Goal: Find contact information: Find contact information

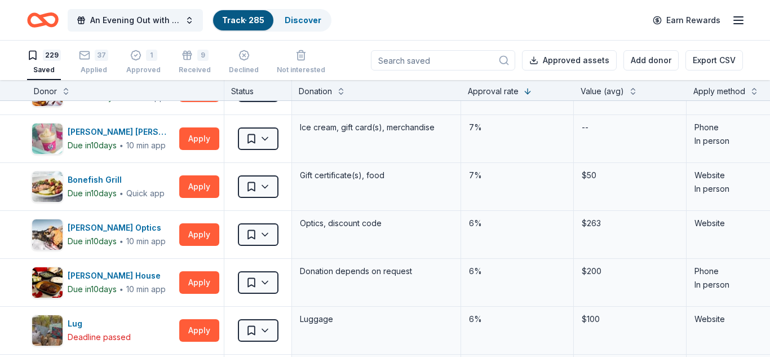
scroll to position [2050, 0]
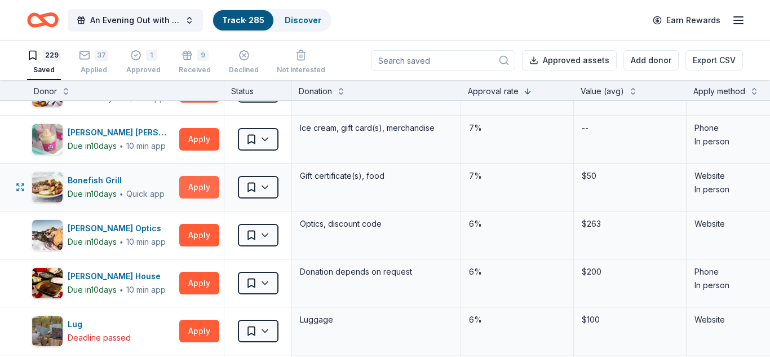
click at [204, 192] on button "Apply" at bounding box center [199, 187] width 40 height 23
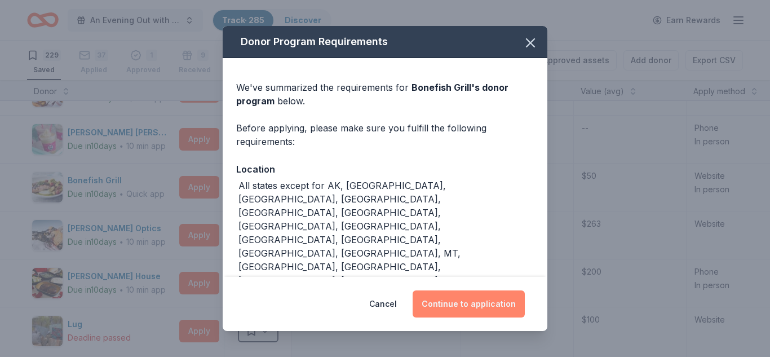
click at [446, 304] on button "Continue to application" at bounding box center [469, 303] width 112 height 27
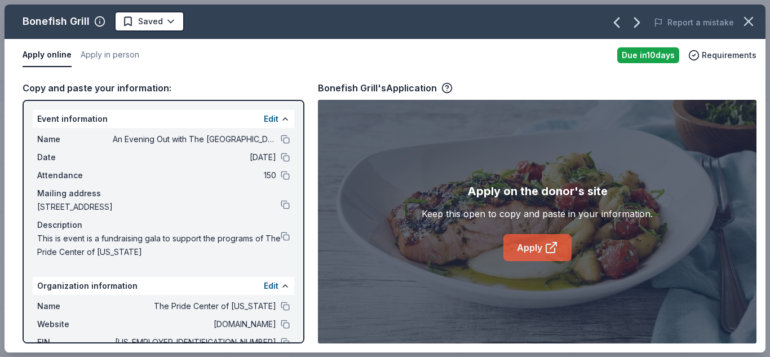
click at [521, 246] on link "Apply" at bounding box center [537, 247] width 68 height 27
click at [536, 250] on link "Apply" at bounding box center [537, 247] width 68 height 27
click at [170, 22] on html "An Evening Out with The Pride Center of NJ Track · 285 Discover Earn Rewards 22…" at bounding box center [385, 178] width 770 height 357
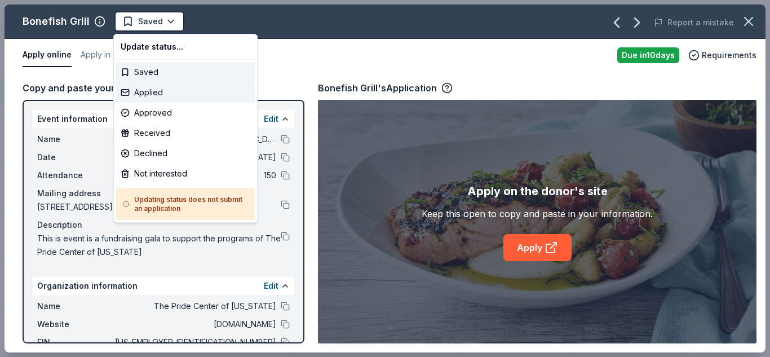
click at [155, 95] on div "Applied" at bounding box center [185, 92] width 139 height 20
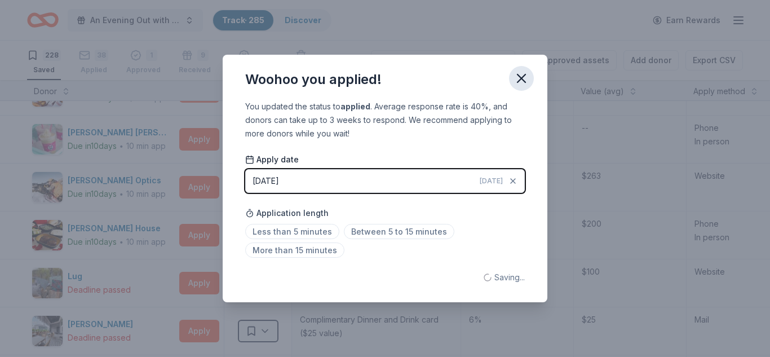
click at [519, 78] on icon "button" at bounding box center [522, 78] width 16 height 16
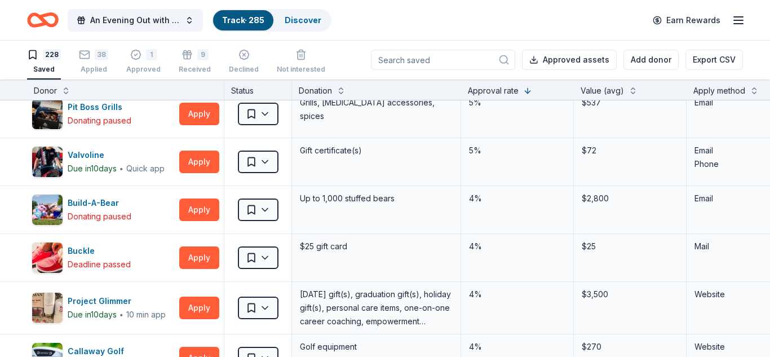
scroll to position [2901, 0]
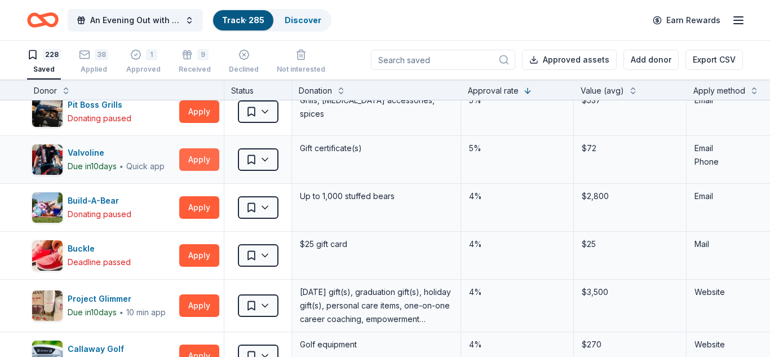
click at [197, 163] on button "Apply" at bounding box center [199, 159] width 40 height 23
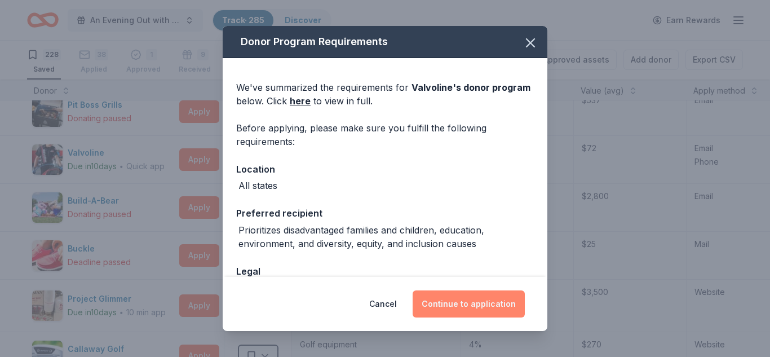
click at [486, 294] on button "Continue to application" at bounding box center [469, 303] width 112 height 27
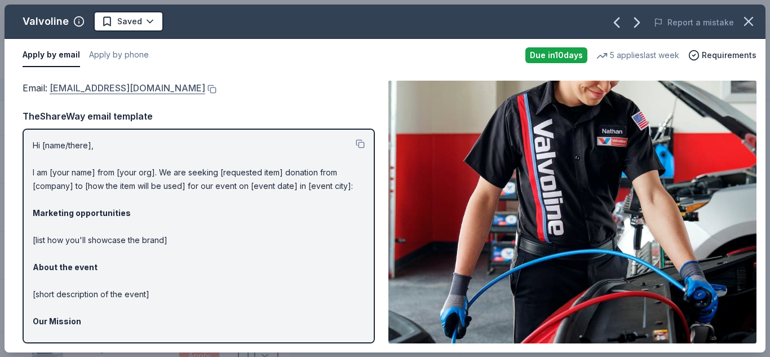
click at [109, 90] on link "contributions@valvoline.com" at bounding box center [128, 88] width 156 height 15
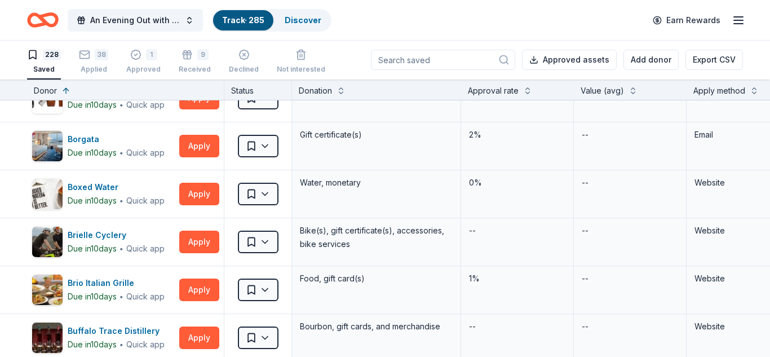
scroll to position [793, 0]
click at [204, 147] on button "Apply" at bounding box center [199, 145] width 40 height 23
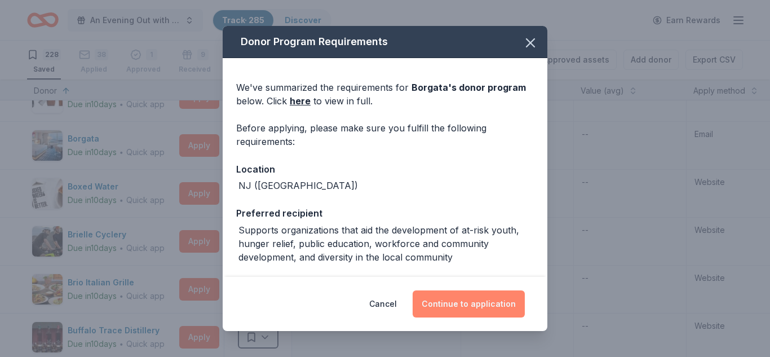
click at [446, 296] on button "Continue to application" at bounding box center [469, 303] width 112 height 27
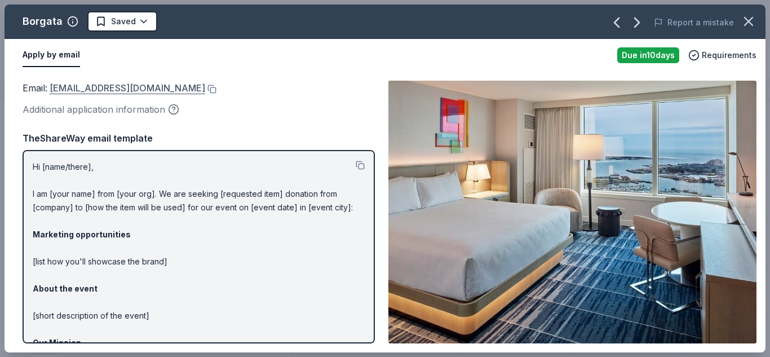
click at [108, 87] on link "CSR@theborgata.com" at bounding box center [128, 88] width 156 height 15
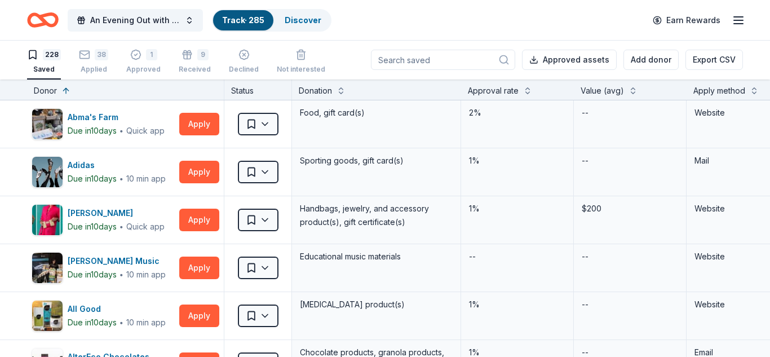
scroll to position [253, 0]
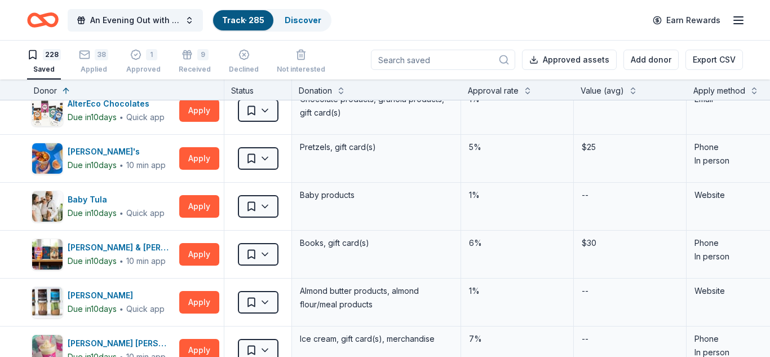
click at [479, 56] on input at bounding box center [443, 60] width 144 height 20
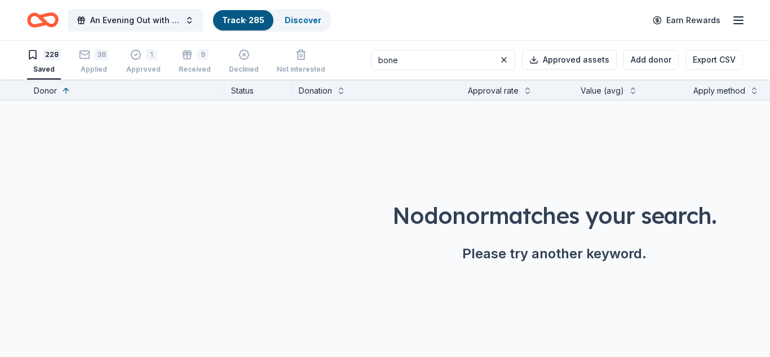
scroll to position [0, 0]
type input "b"
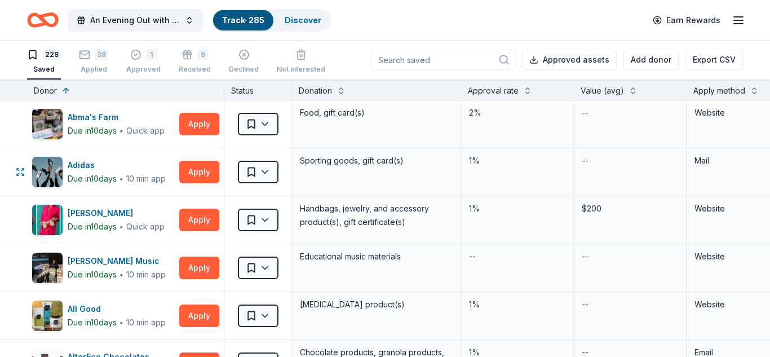
click at [409, 64] on input at bounding box center [443, 60] width 144 height 20
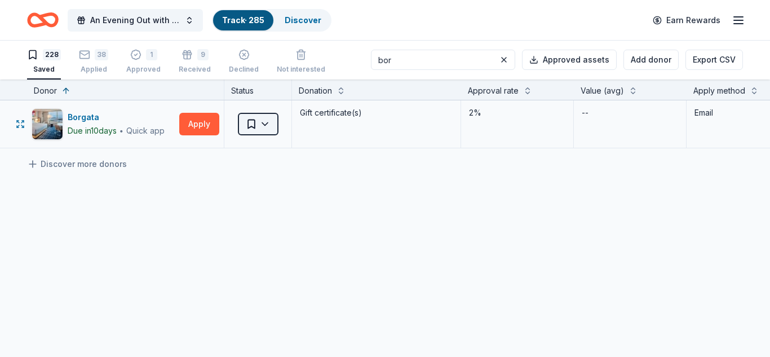
click at [270, 123] on html "An Evening Out with The Pride Center of NJ Track · 285 Discover Earn Rewards 22…" at bounding box center [385, 177] width 770 height 357
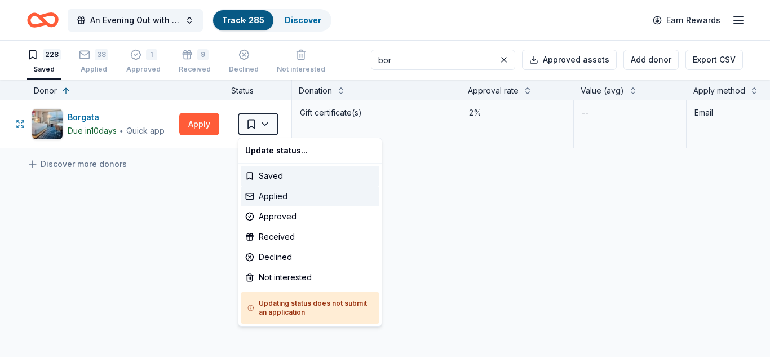
click at [278, 196] on div "Applied" at bounding box center [310, 196] width 139 height 20
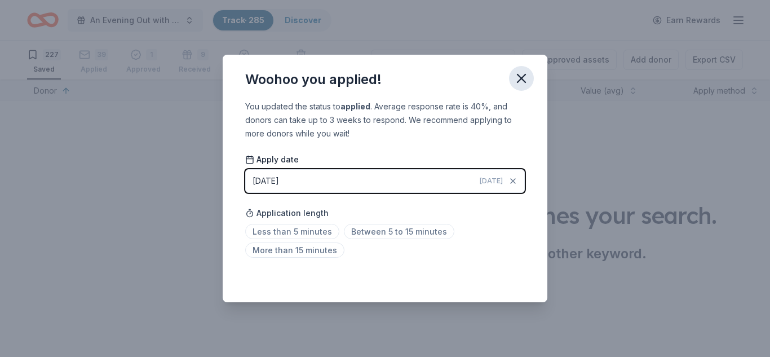
click at [518, 83] on icon "button" at bounding box center [522, 78] width 16 height 16
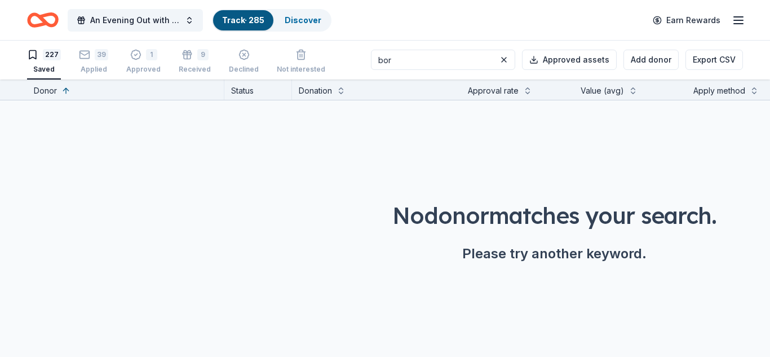
click at [441, 61] on input "bor" at bounding box center [443, 60] width 144 height 20
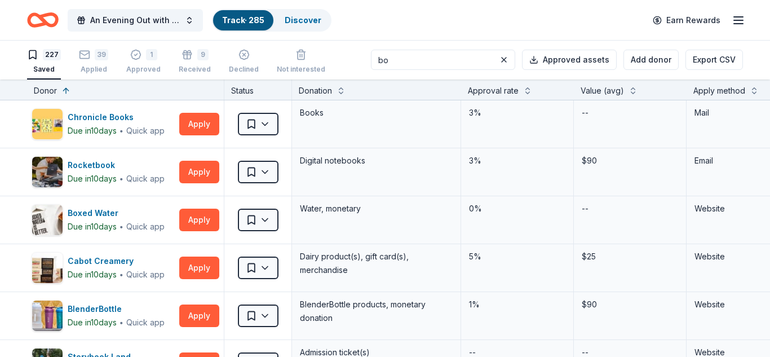
click at [414, 63] on input "bo" at bounding box center [443, 60] width 144 height 20
type input "b"
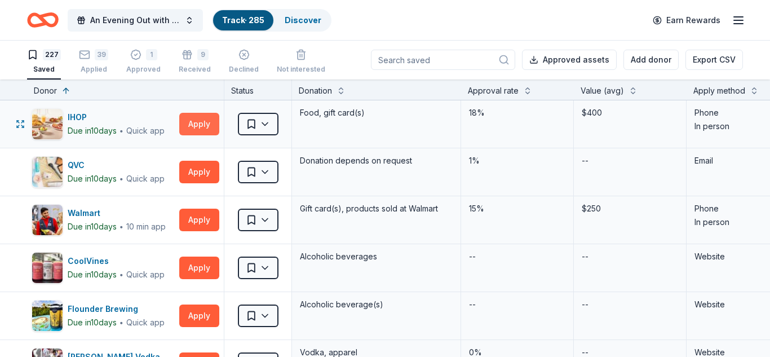
click at [197, 126] on button "Apply" at bounding box center [199, 124] width 40 height 23
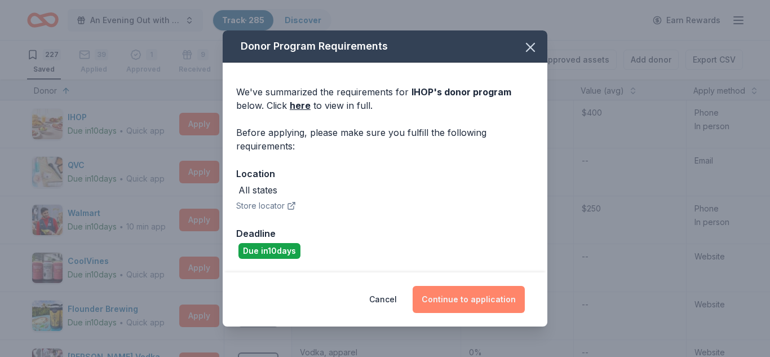
click at [473, 301] on button "Continue to application" at bounding box center [469, 299] width 112 height 27
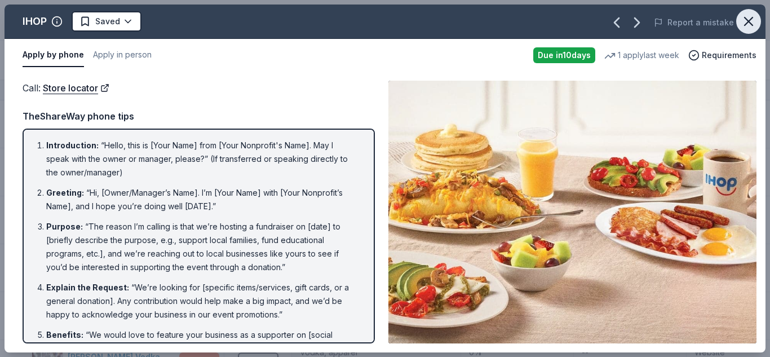
click at [751, 20] on icon "button" at bounding box center [749, 22] width 16 height 16
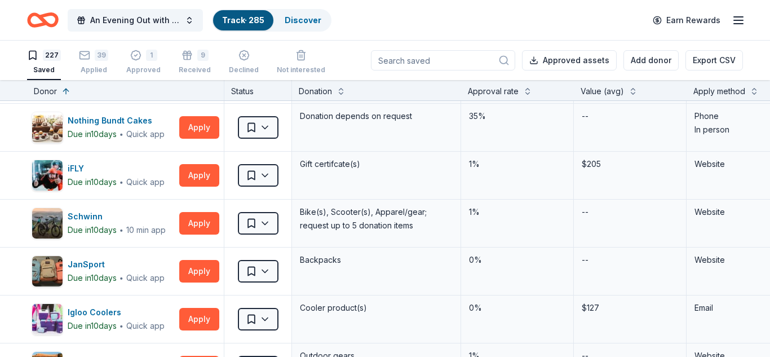
scroll to position [721, 0]
click at [198, 182] on button "Apply" at bounding box center [199, 174] width 40 height 23
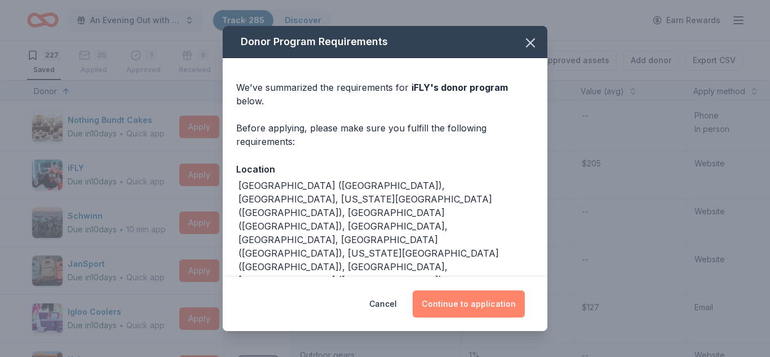
click at [482, 308] on button "Continue to application" at bounding box center [469, 303] width 112 height 27
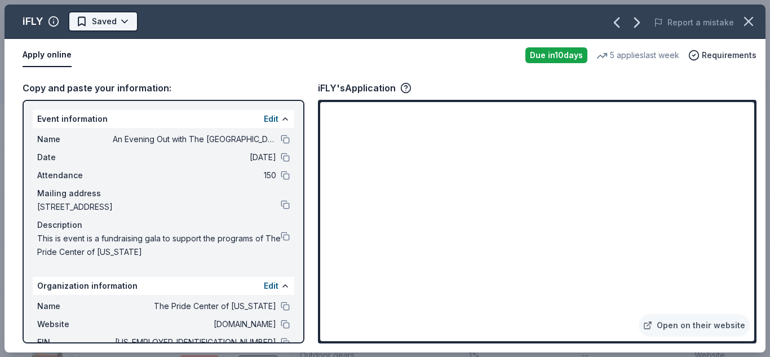
click at [124, 20] on html "An Evening Out with The Pride Center of NJ Track · 285 Discover Earn Rewards 22…" at bounding box center [385, 178] width 770 height 357
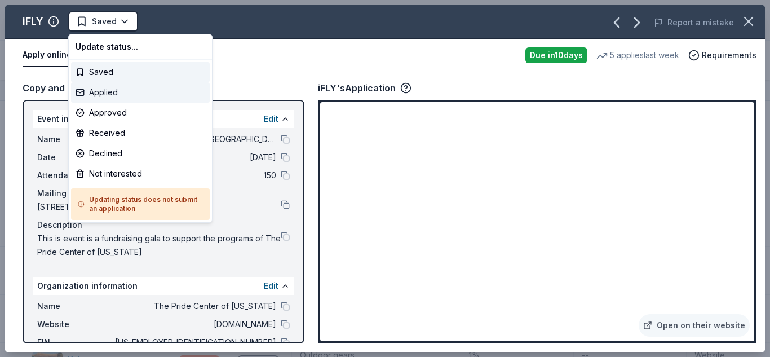
click at [101, 94] on div "Applied" at bounding box center [140, 92] width 139 height 20
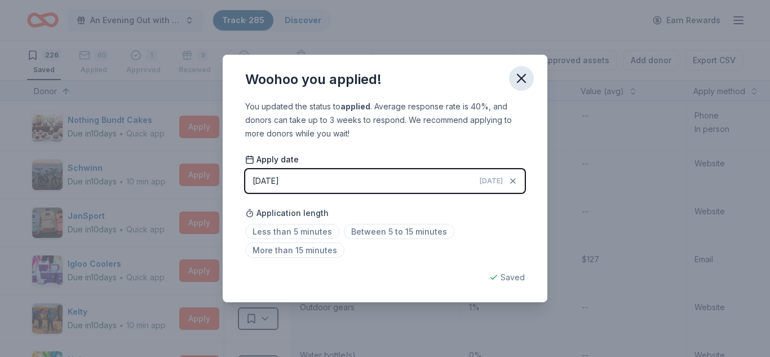
click at [522, 81] on icon "button" at bounding box center [522, 78] width 16 height 16
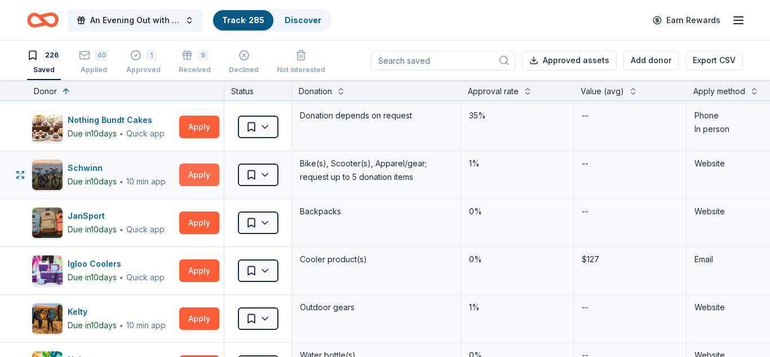
click at [200, 176] on button "Apply" at bounding box center [199, 174] width 40 height 23
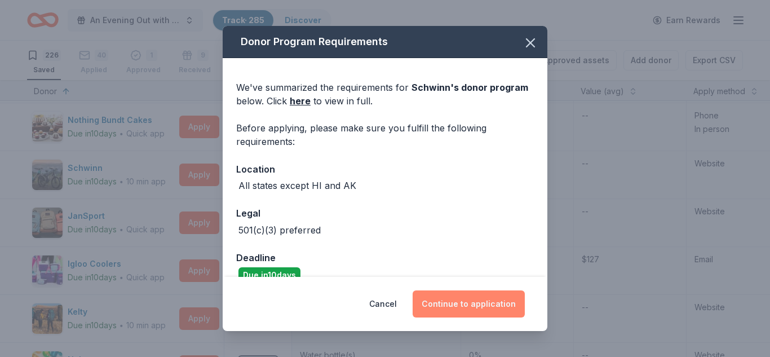
click at [480, 304] on button "Continue to application" at bounding box center [469, 303] width 112 height 27
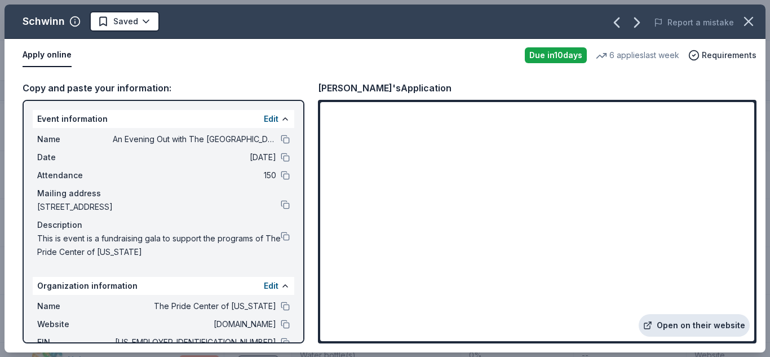
click at [704, 326] on link "Open on their website" at bounding box center [694, 325] width 111 height 23
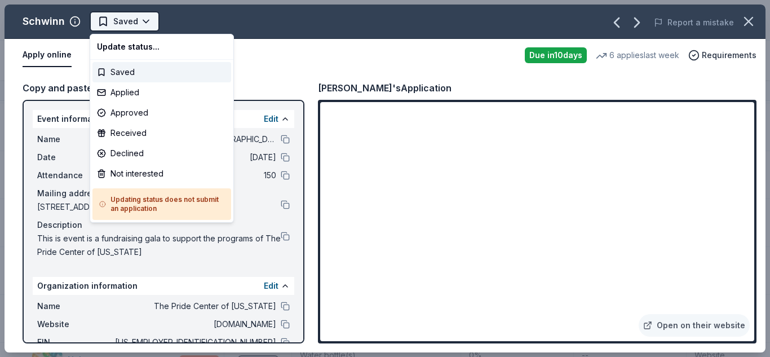
click at [147, 24] on html "An Evening Out with The Pride Center of NJ Track · 285 Discover Earn Rewards 22…" at bounding box center [385, 178] width 770 height 357
click at [128, 99] on div "Applied" at bounding box center [161, 92] width 139 height 20
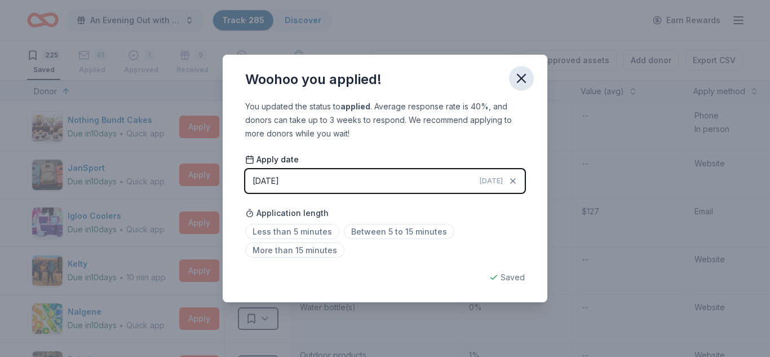
click at [523, 81] on icon "button" at bounding box center [522, 78] width 16 height 16
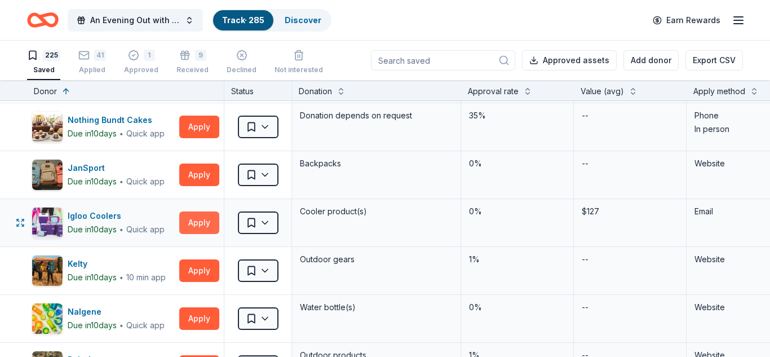
click at [206, 212] on button "Apply" at bounding box center [199, 222] width 40 height 23
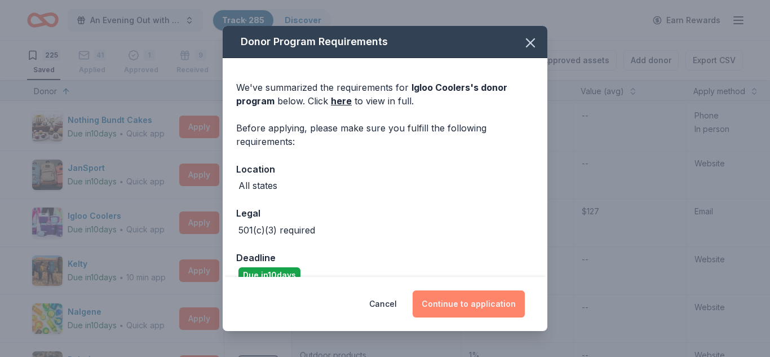
click at [487, 304] on button "Continue to application" at bounding box center [469, 303] width 112 height 27
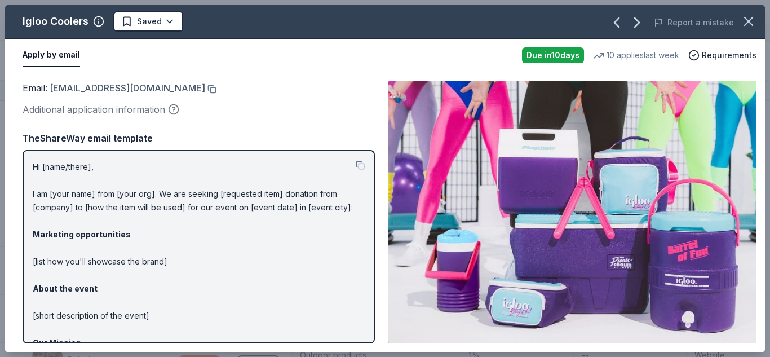
click at [81, 89] on link "donations@igloocorp.com" at bounding box center [128, 88] width 156 height 15
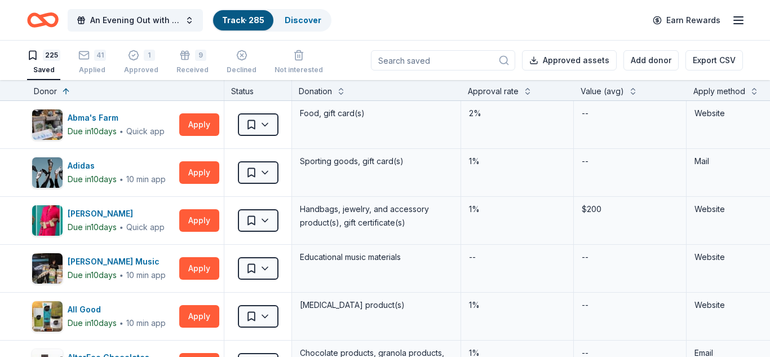
click at [435, 59] on input at bounding box center [443, 60] width 144 height 20
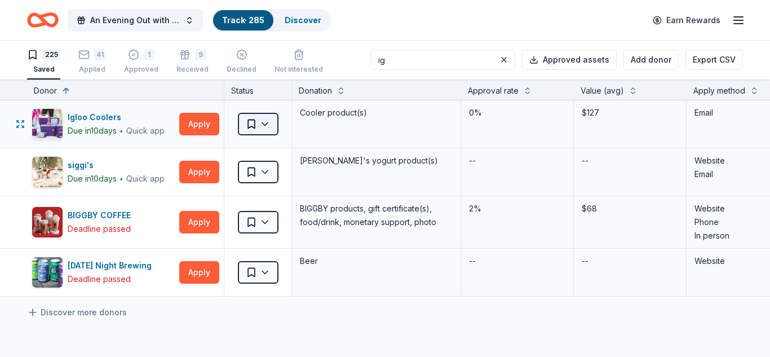
click at [265, 126] on html "An Evening Out with The Pride Center of NJ Track · 285 Discover Earn Rewards 22…" at bounding box center [385, 177] width 770 height 357
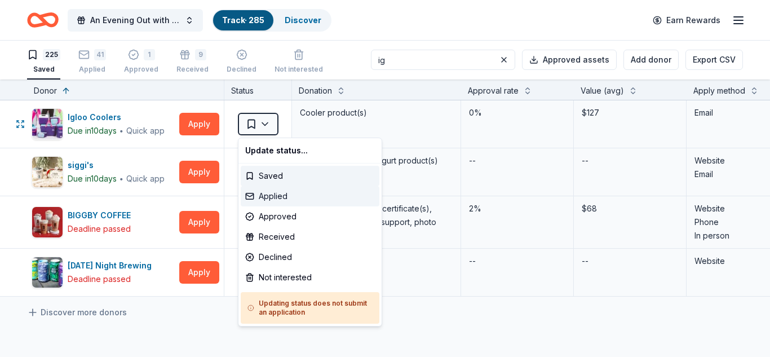
click at [275, 200] on div "Applied" at bounding box center [310, 196] width 139 height 20
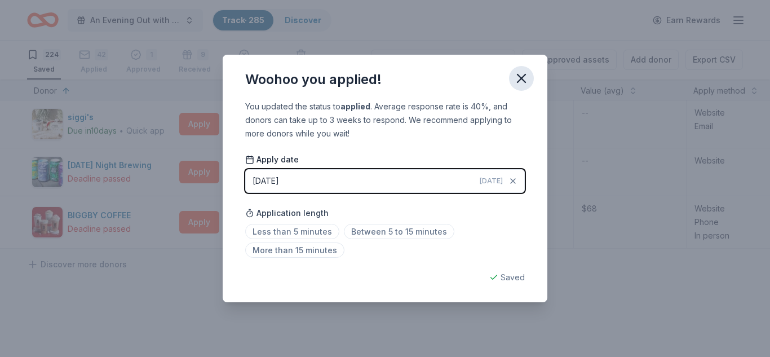
click at [521, 75] on icon "button" at bounding box center [522, 78] width 16 height 16
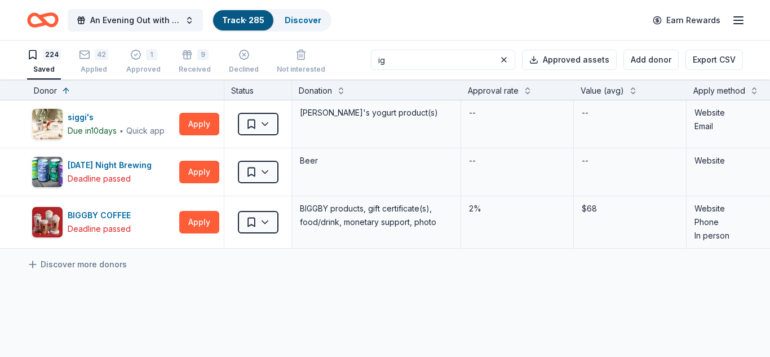
click at [442, 65] on input "ig" at bounding box center [443, 60] width 144 height 20
type input "i"
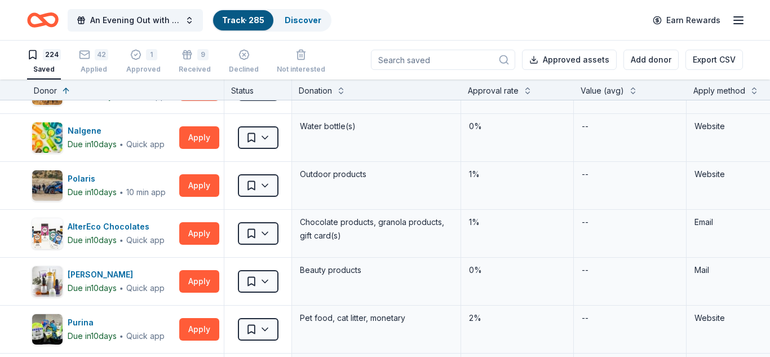
scroll to position [855, 0]
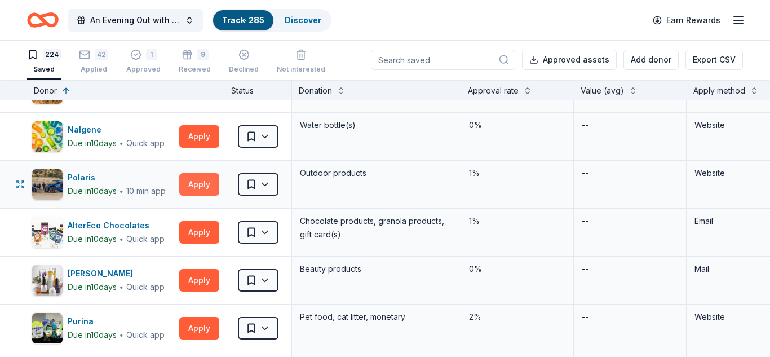
click at [201, 185] on button "Apply" at bounding box center [199, 184] width 40 height 23
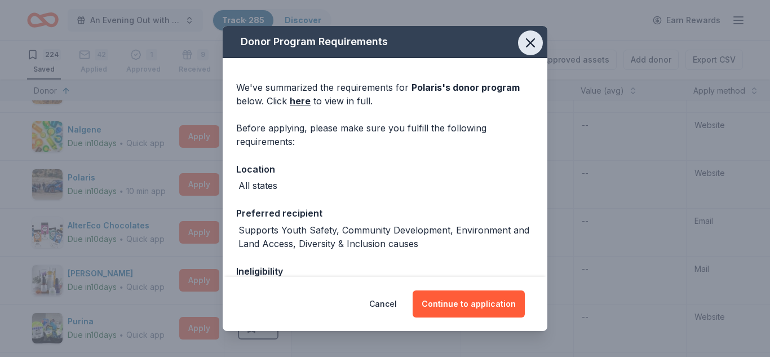
click at [536, 42] on icon "button" at bounding box center [531, 43] width 16 height 16
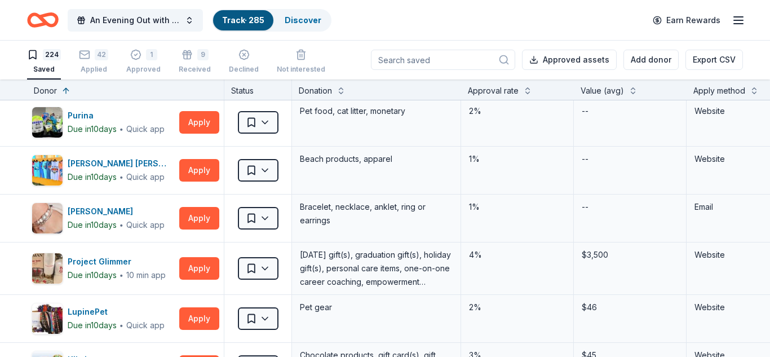
scroll to position [1061, 0]
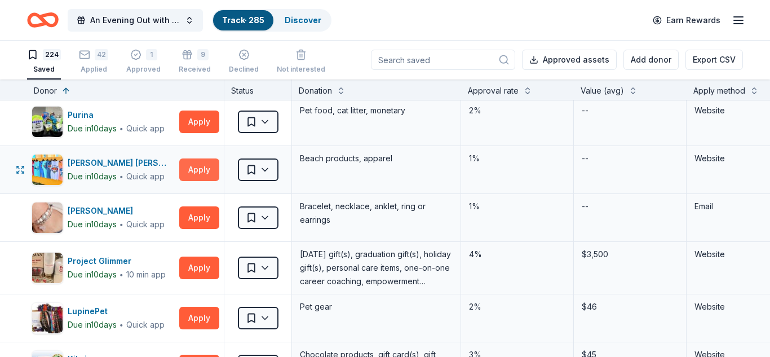
click at [199, 172] on button "Apply" at bounding box center [199, 169] width 40 height 23
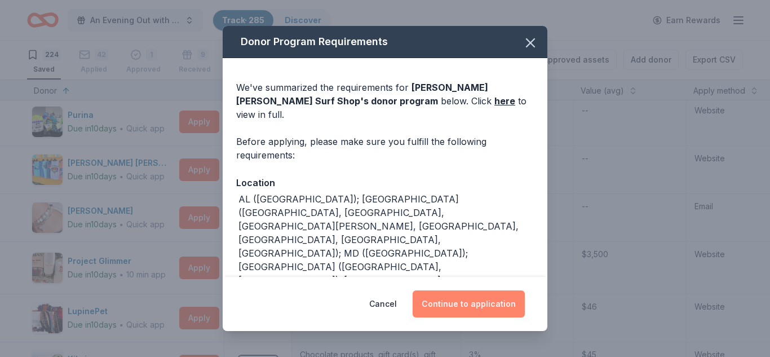
click at [462, 300] on button "Continue to application" at bounding box center [469, 303] width 112 height 27
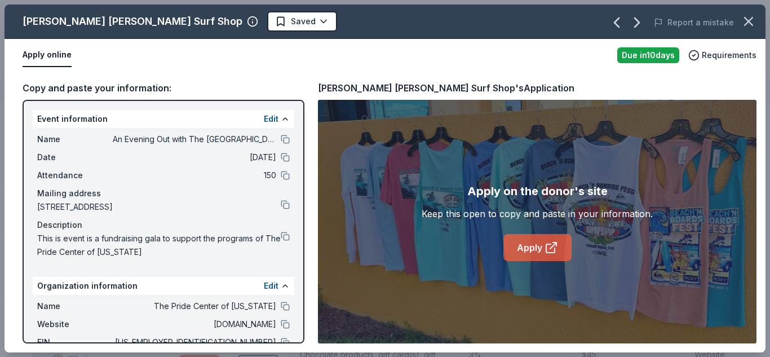
click at [550, 247] on icon at bounding box center [553, 245] width 6 height 6
click at [196, 20] on html "An Evening Out with The Pride Center of NJ Track · 285 Discover Earn Rewards 22…" at bounding box center [385, 177] width 770 height 357
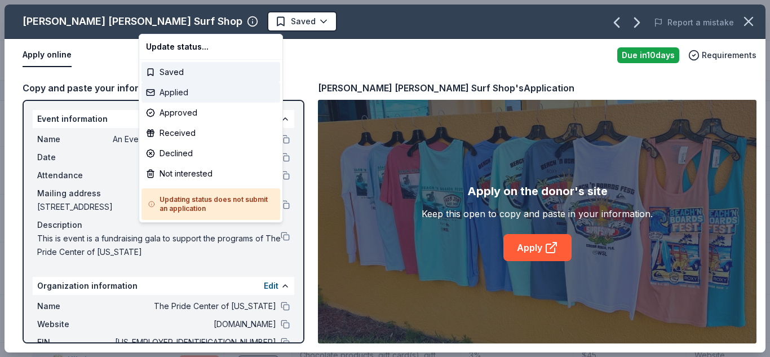
click at [175, 96] on div "Applied" at bounding box center [211, 92] width 139 height 20
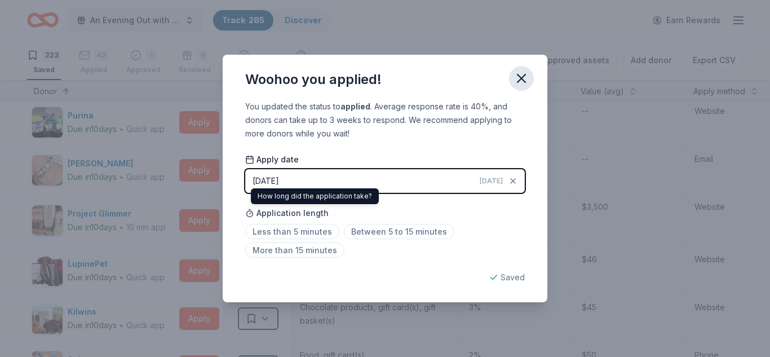
click at [521, 78] on icon "button" at bounding box center [522, 78] width 8 height 8
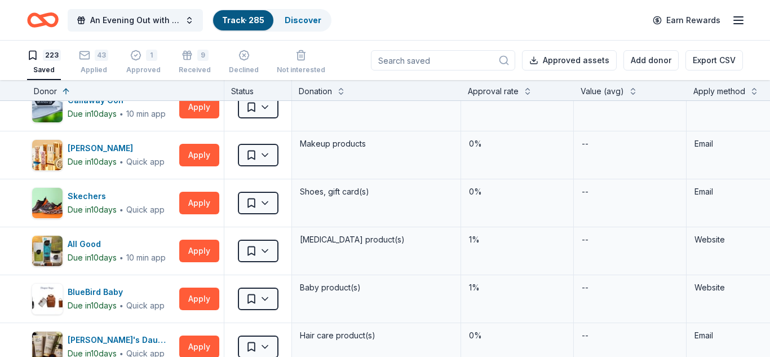
scroll to position [2095, 0]
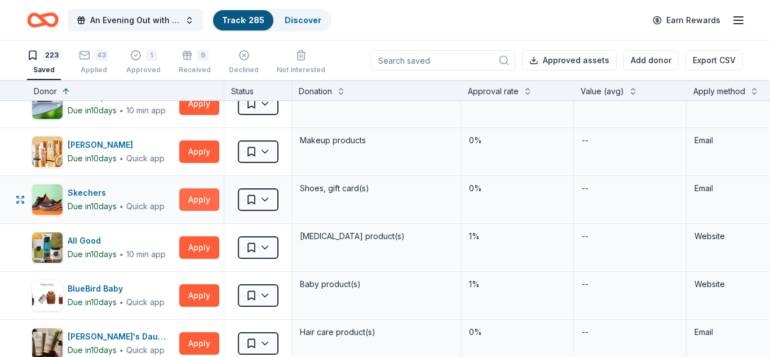
click at [197, 201] on button "Apply" at bounding box center [199, 199] width 40 height 23
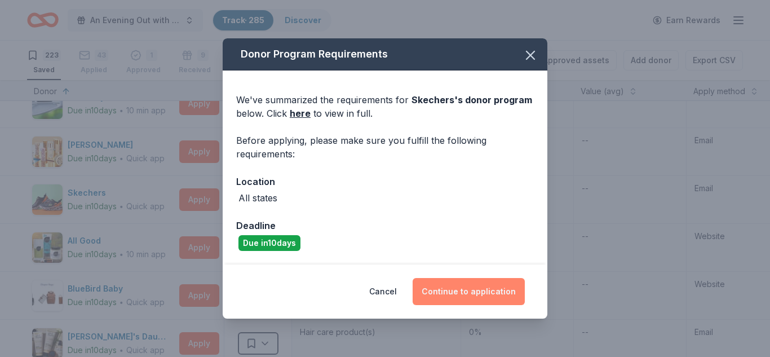
click at [458, 293] on button "Continue to application" at bounding box center [469, 291] width 112 height 27
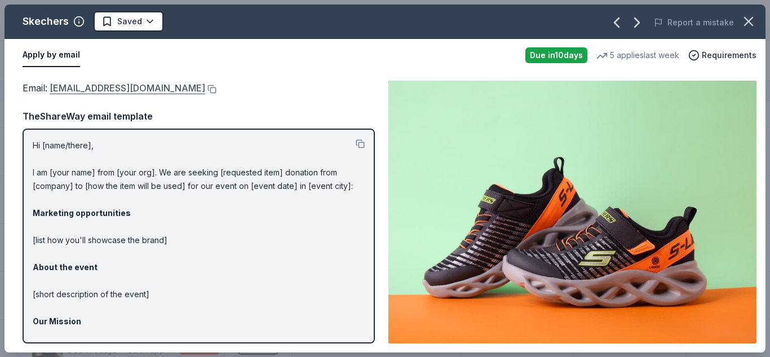
click at [116, 89] on link "foundation@skechers.com" at bounding box center [128, 88] width 156 height 15
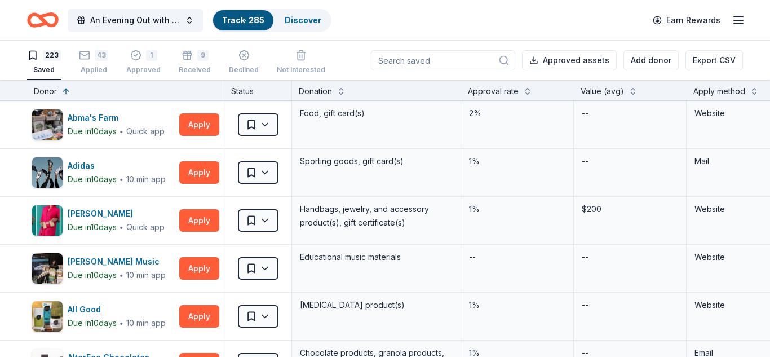
click at [441, 60] on input at bounding box center [443, 60] width 144 height 20
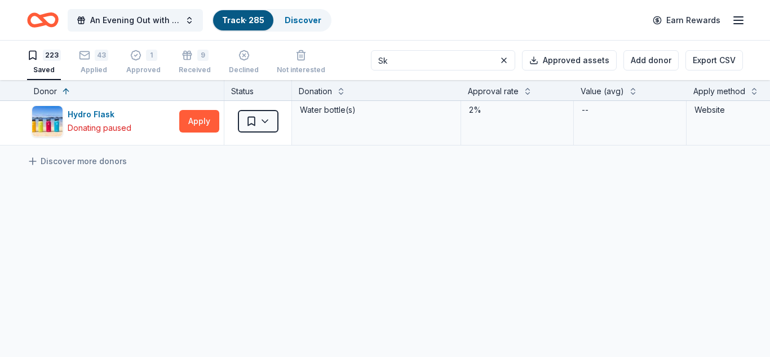
scroll to position [195, 0]
click at [416, 59] on input "Sk" at bounding box center [443, 60] width 144 height 20
type input "S"
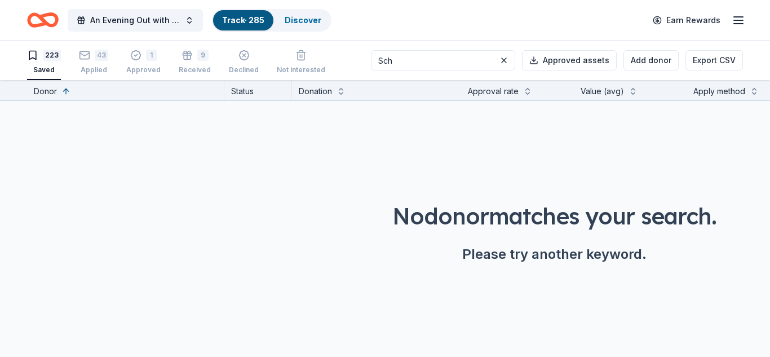
scroll to position [0, 0]
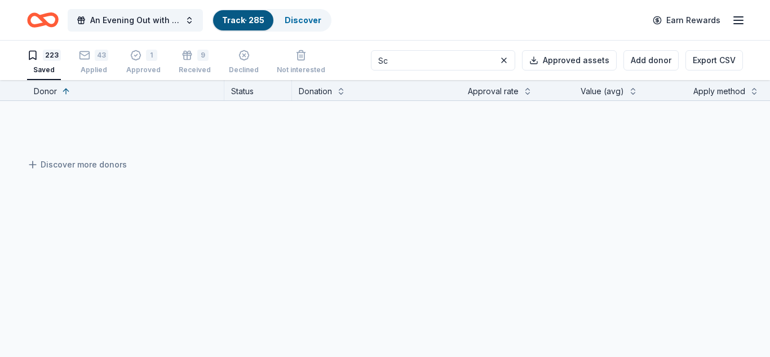
type input "S"
click at [440, 63] on input at bounding box center [443, 60] width 144 height 20
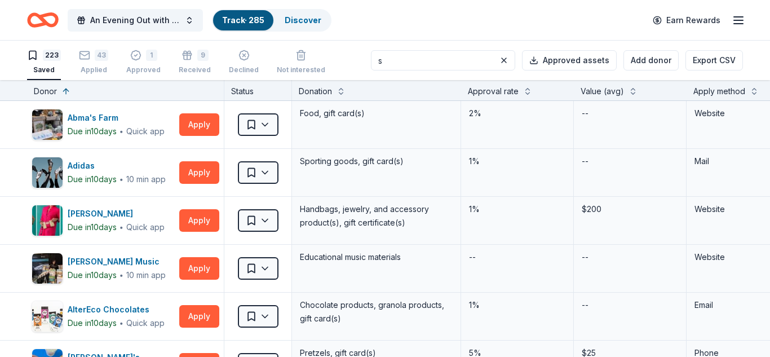
type input "s"
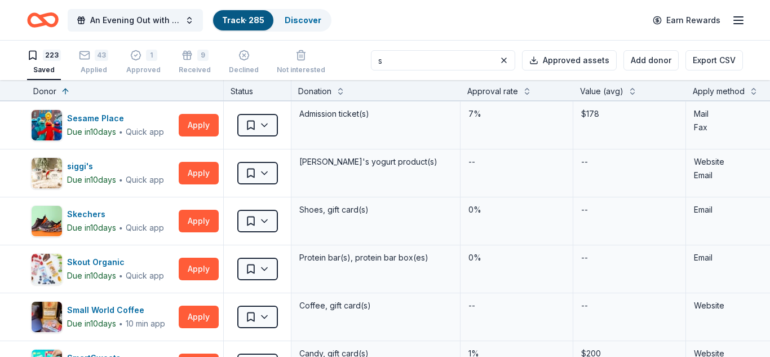
scroll to position [3174, 1]
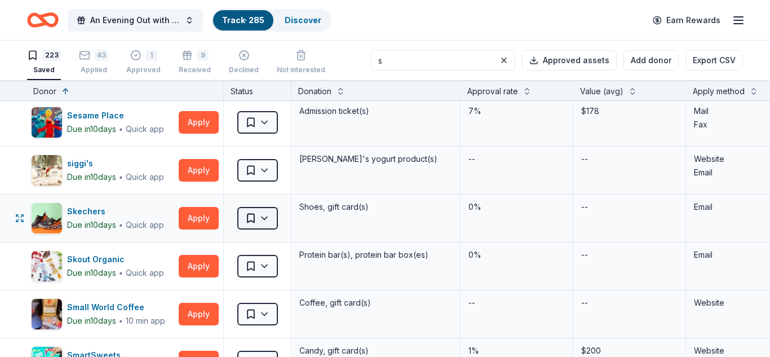
click at [266, 215] on html "An Evening Out with The Pride Center of NJ Track · 285 Discover Earn Rewards 22…" at bounding box center [385, 178] width 770 height 357
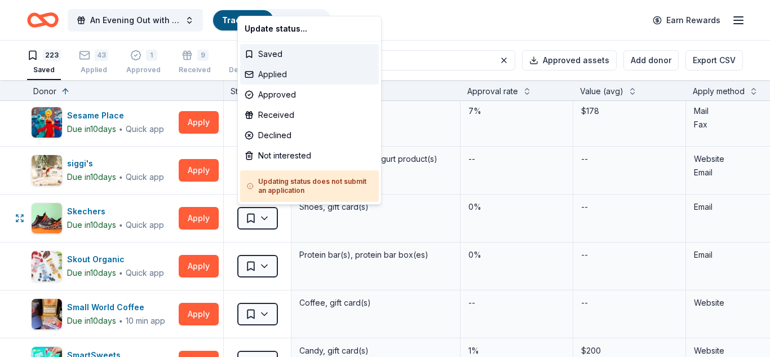
click at [276, 72] on div "Applied" at bounding box center [309, 74] width 139 height 20
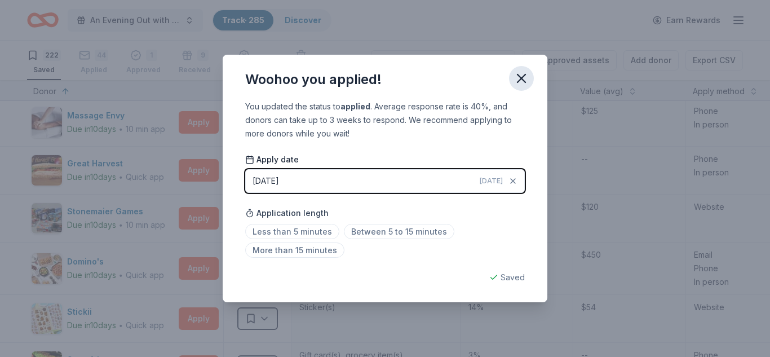
click at [521, 79] on icon "button" at bounding box center [522, 78] width 8 height 8
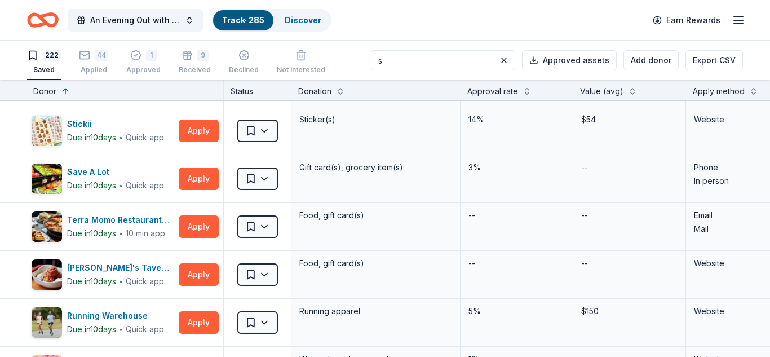
scroll to position [3365, 1]
